Goal: Information Seeking & Learning: Learn about a topic

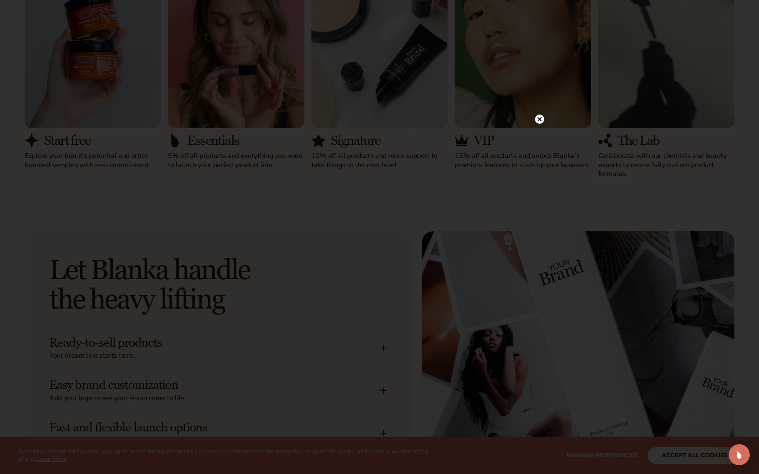
scroll to position [897, 0]
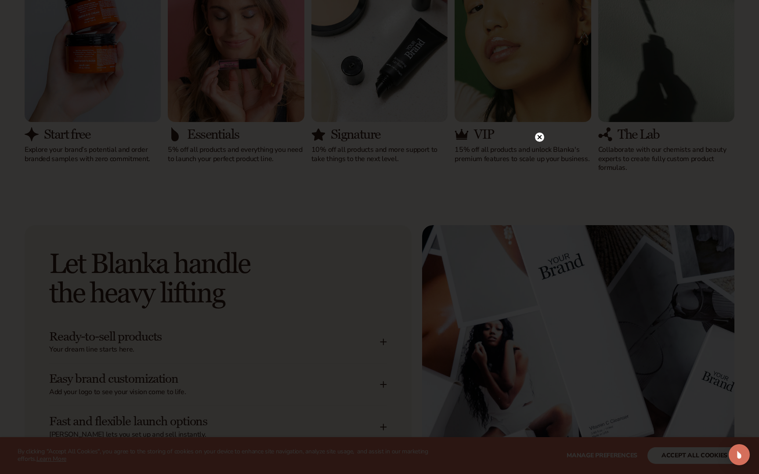
click at [540, 139] on icon at bounding box center [539, 137] width 4 height 4
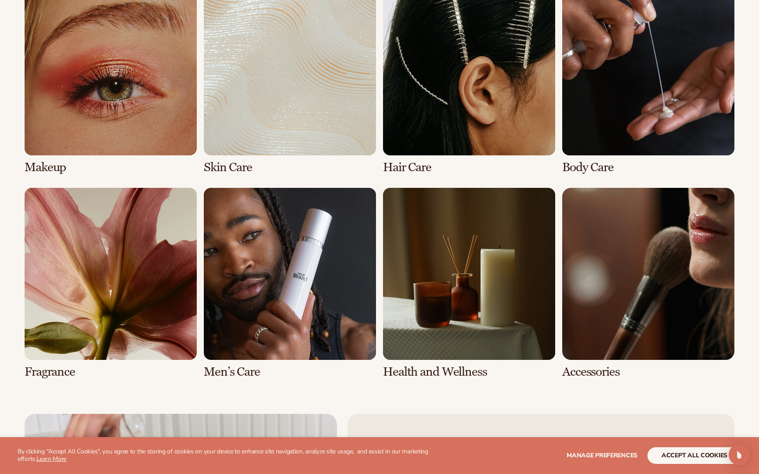
scroll to position [1808, 0]
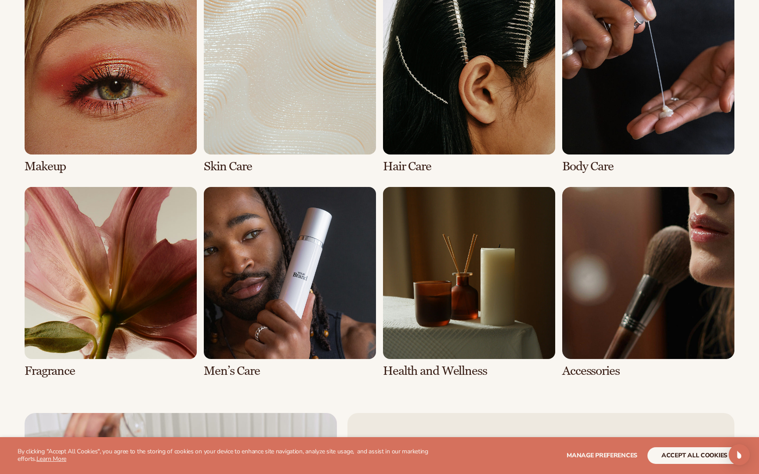
click at [247, 356] on link "6 / 8" at bounding box center [290, 282] width 172 height 191
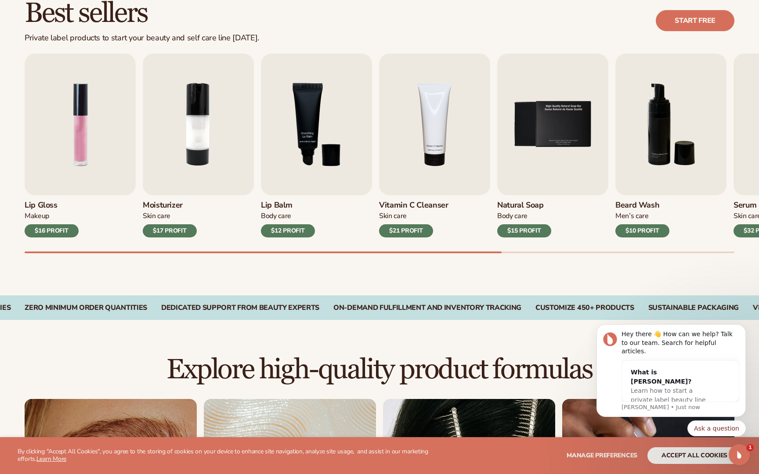
click at [166, 231] on div "$17 PROFIT" at bounding box center [170, 230] width 54 height 13
click at [518, 252] on div at bounding box center [380, 253] width 710 height 2
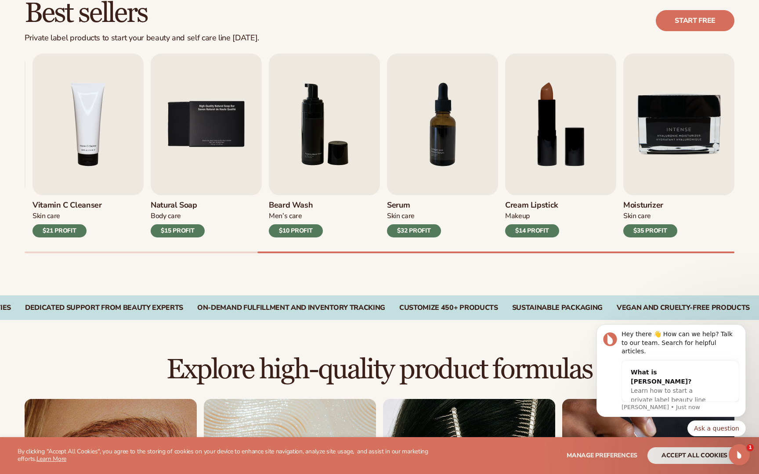
click at [554, 252] on div at bounding box center [495, 253] width 477 height 2
click at [84, 254] on div "Best sellers Private label products to start your beauty and self care line tod…" at bounding box center [379, 134] width 759 height 321
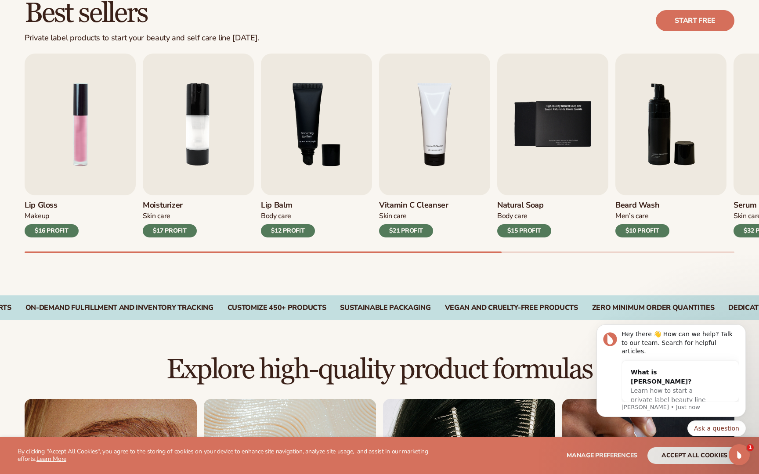
click at [84, 252] on div at bounding box center [380, 253] width 710 height 2
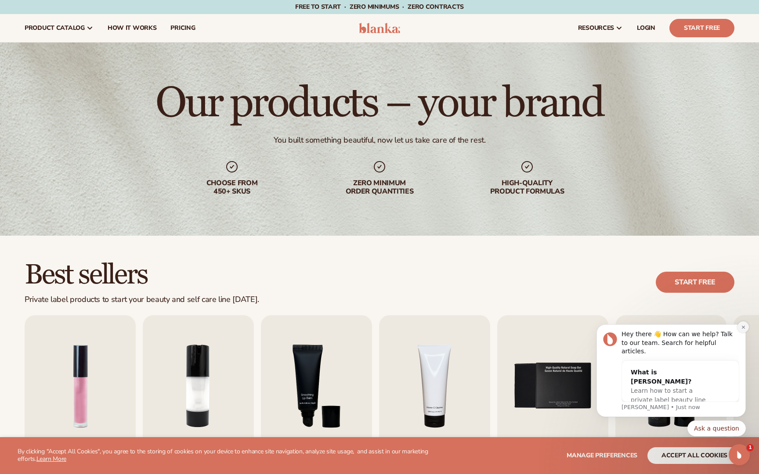
click at [747, 333] on button "Dismiss notification" at bounding box center [742, 326] width 11 height 11
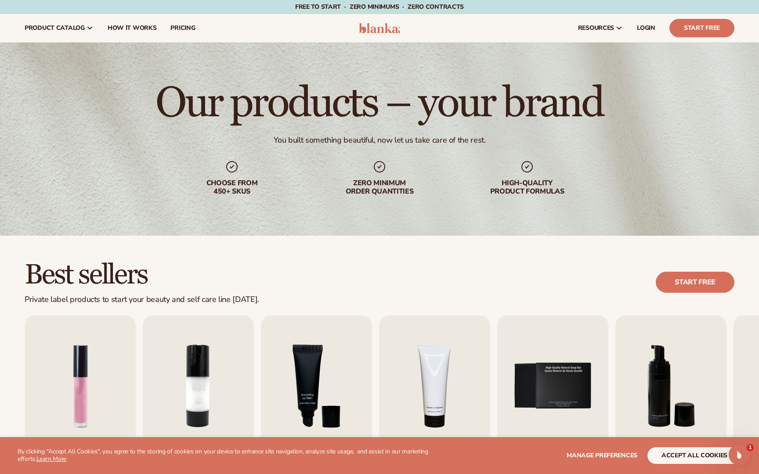
click at [377, 26] on img at bounding box center [380, 28] width 42 height 11
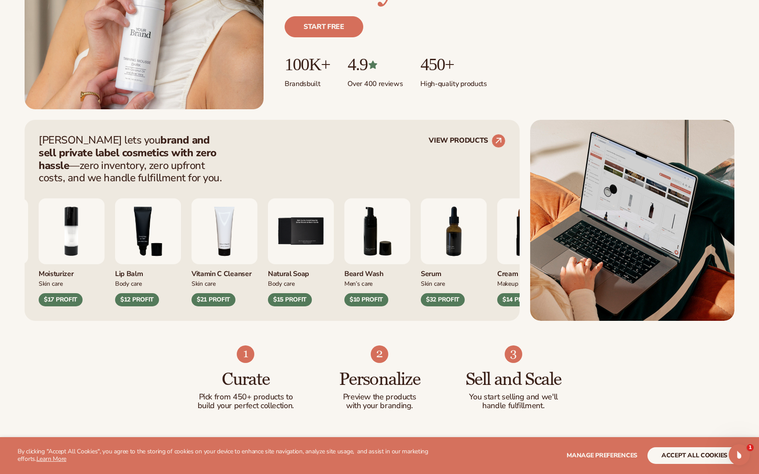
scroll to position [251, 0]
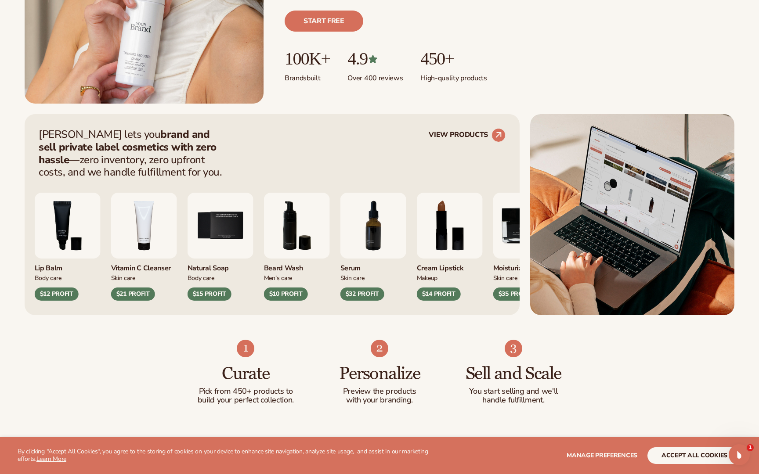
click at [349, 208] on div "Lip Gloss Makeup $16 PROFIT Moisturizer [MEDICAL_DATA] $17 PROFIT Makeup" at bounding box center [115, 247] width 467 height 108
click at [330, 241] on img "6 / 9" at bounding box center [297, 226] width 66 height 66
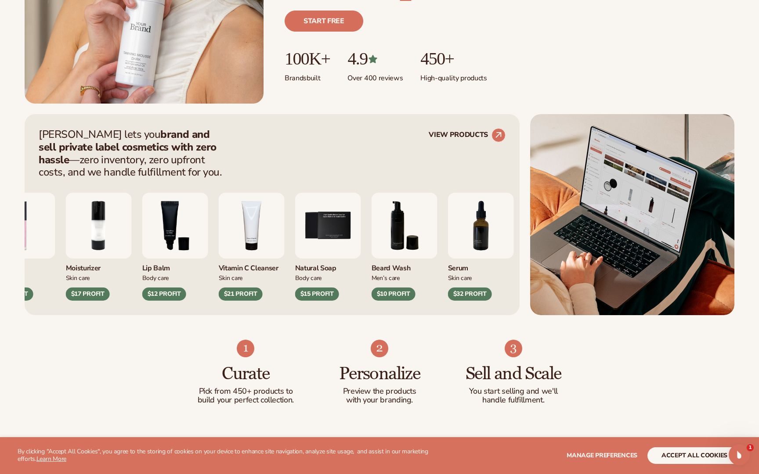
click at [284, 165] on div "Blanka lets you brand and sell private label cosmetics with zero hassle —zero i…" at bounding box center [272, 153] width 467 height 50
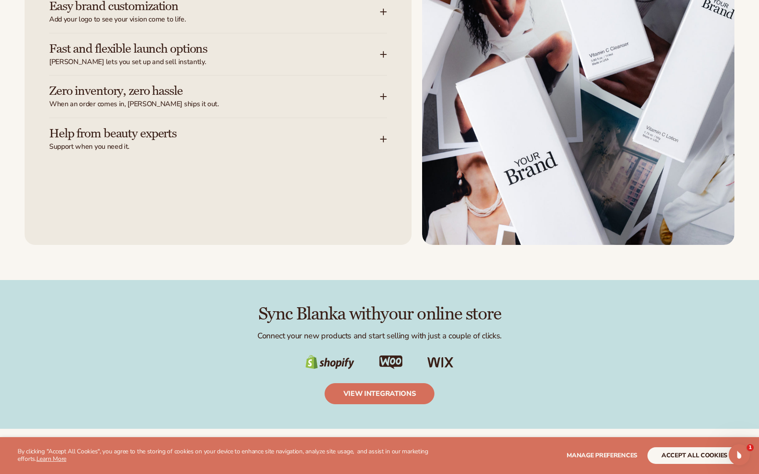
scroll to position [1271, 0]
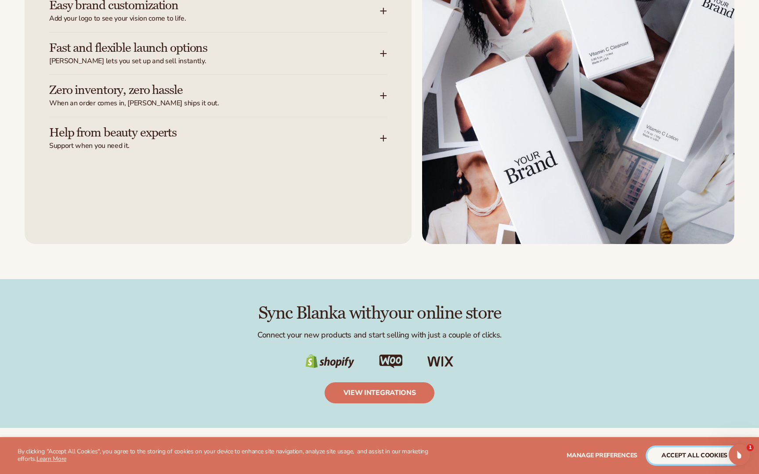
click at [679, 451] on button "accept all cookies" at bounding box center [694, 455] width 94 height 17
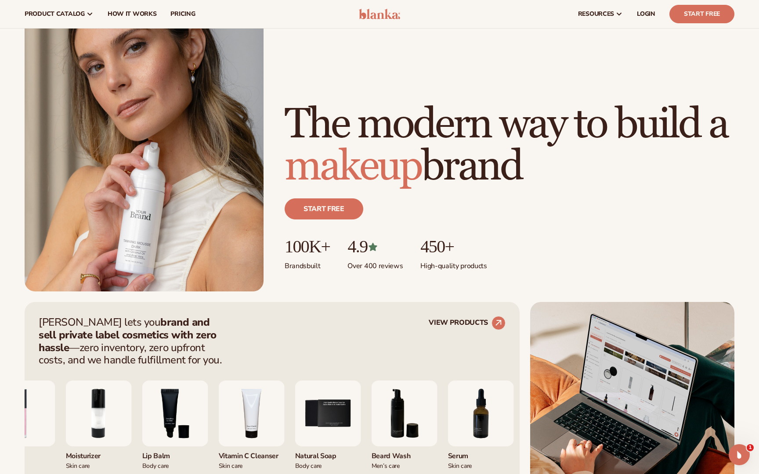
scroll to position [0, 0]
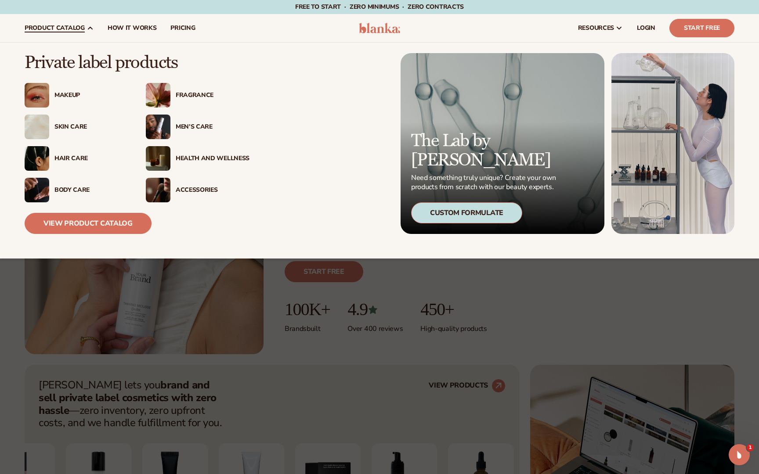
click at [45, 32] on span "product catalog" at bounding box center [55, 28] width 60 height 7
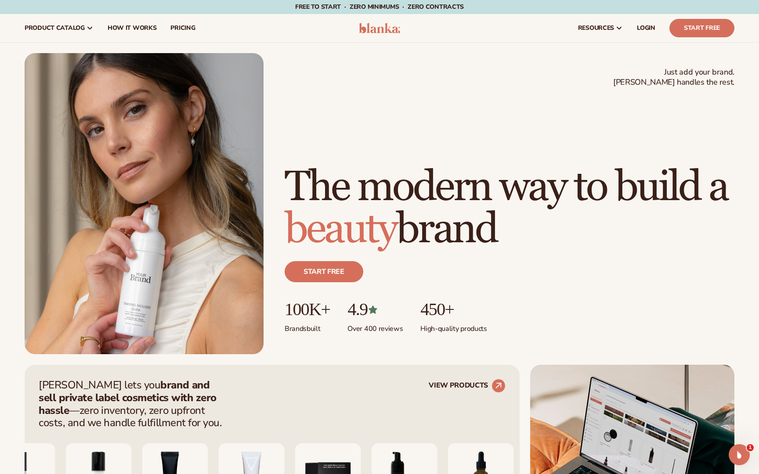
click at [394, 31] on img at bounding box center [380, 28] width 42 height 11
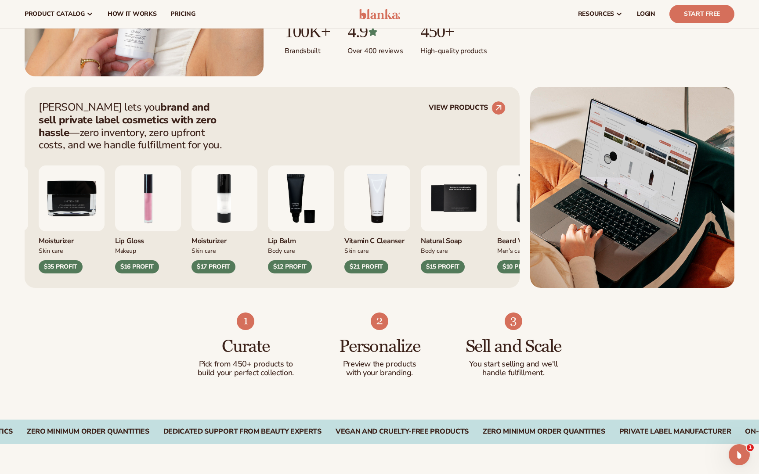
scroll to position [271, 0]
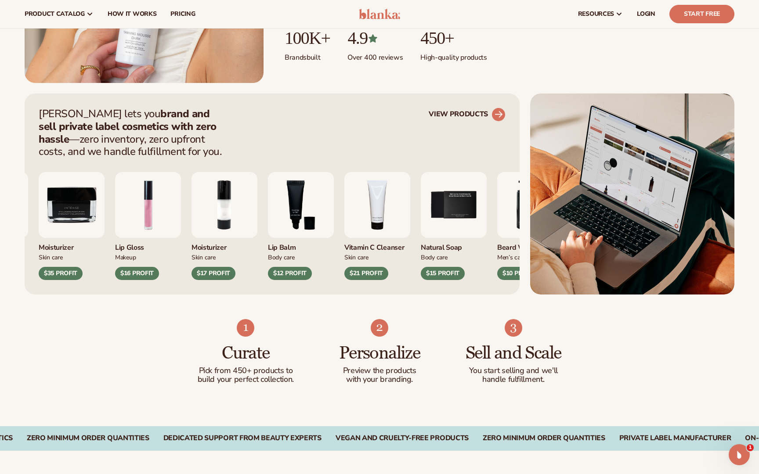
click at [460, 116] on link "VIEW PRODUCTS" at bounding box center [467, 115] width 77 height 14
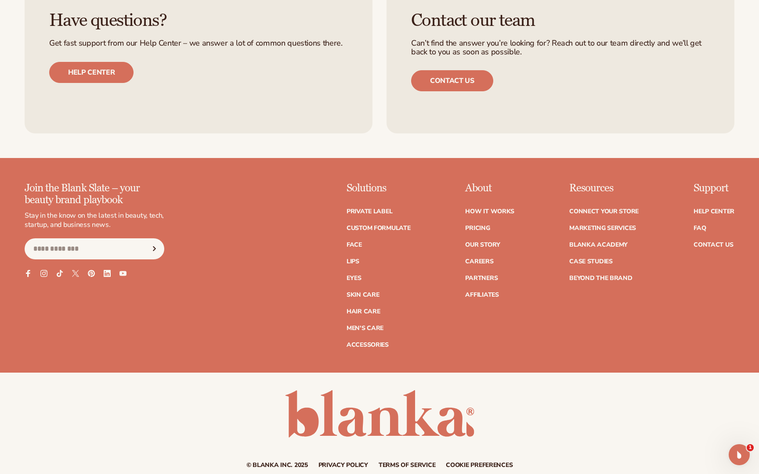
scroll to position [1553, 0]
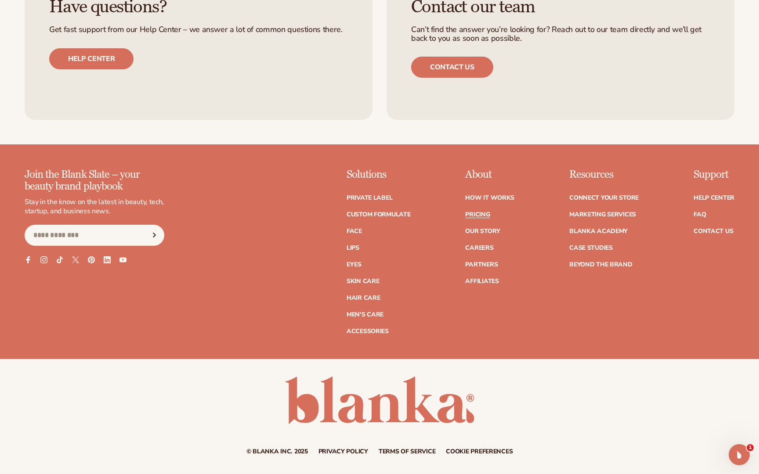
click at [475, 212] on link "Pricing" at bounding box center [477, 215] width 25 height 6
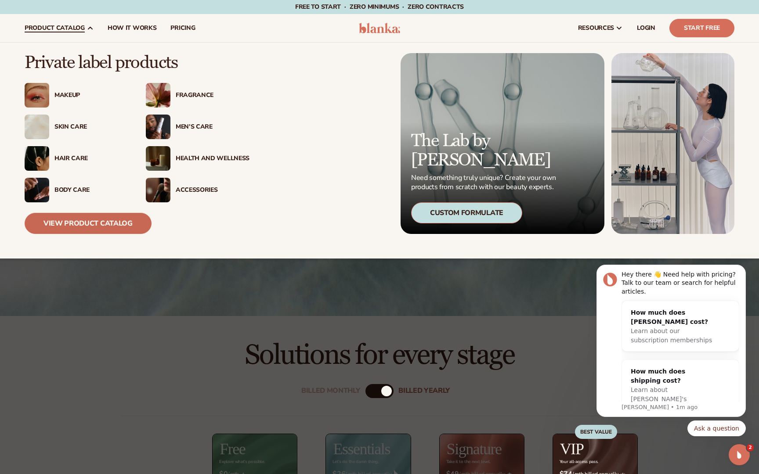
click at [91, 220] on link "View Product Catalog" at bounding box center [88, 223] width 127 height 21
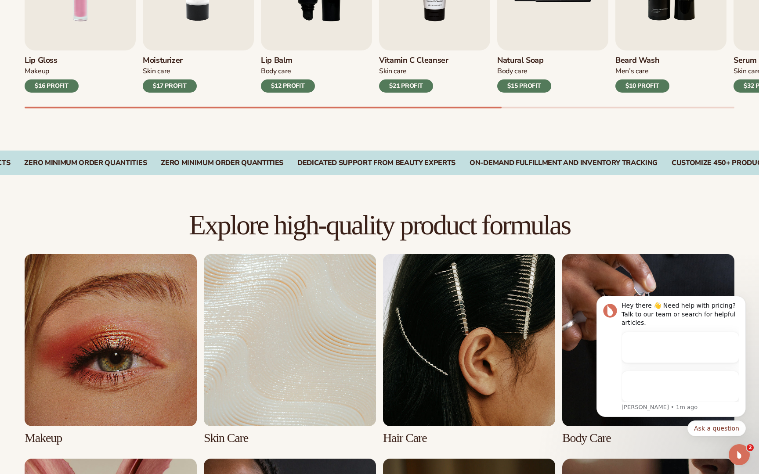
scroll to position [587, 0]
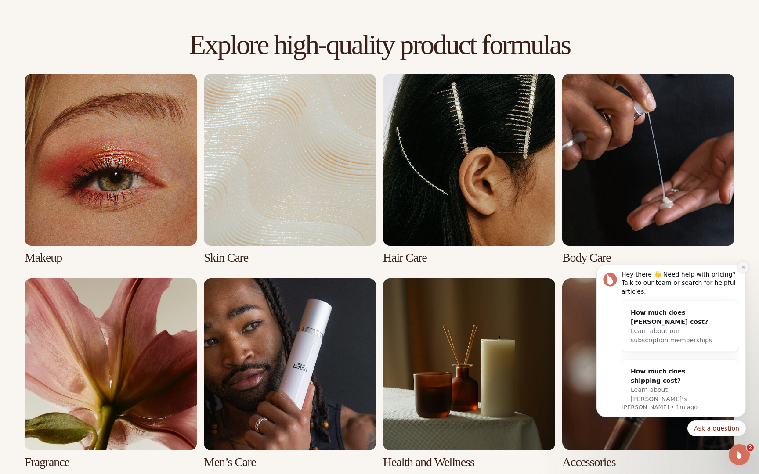
click at [744, 270] on button "Dismiss notification" at bounding box center [742, 267] width 11 height 11
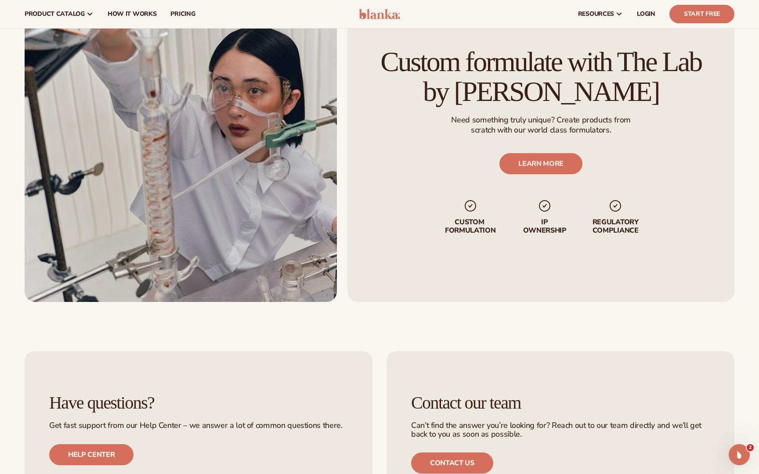
scroll to position [1128, 0]
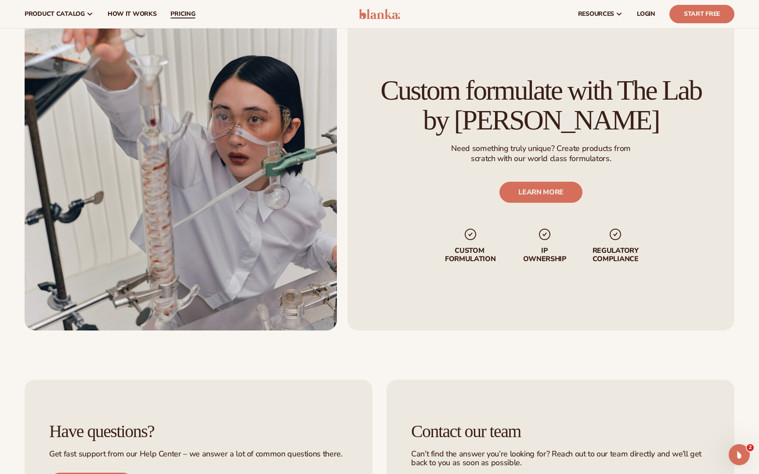
click at [172, 12] on span "pricing" at bounding box center [182, 14] width 25 height 7
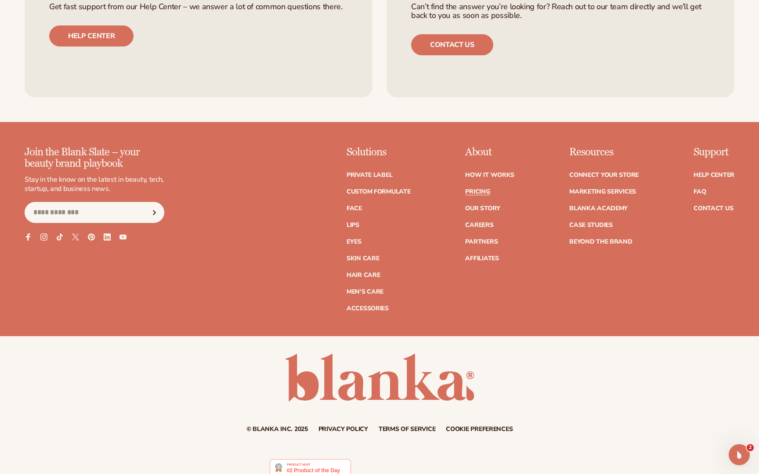
scroll to position [1825, 0]
